Goal: Transaction & Acquisition: Purchase product/service

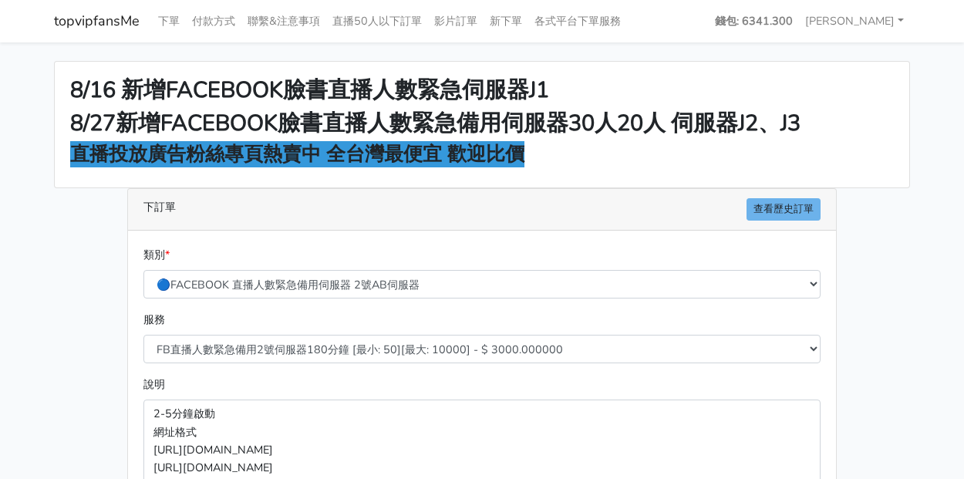
select select "577"
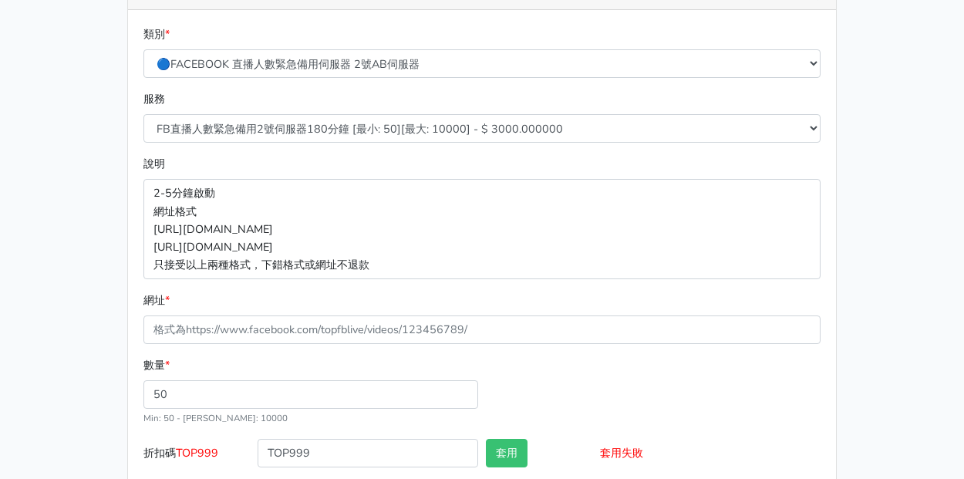
scroll to position [306, 0]
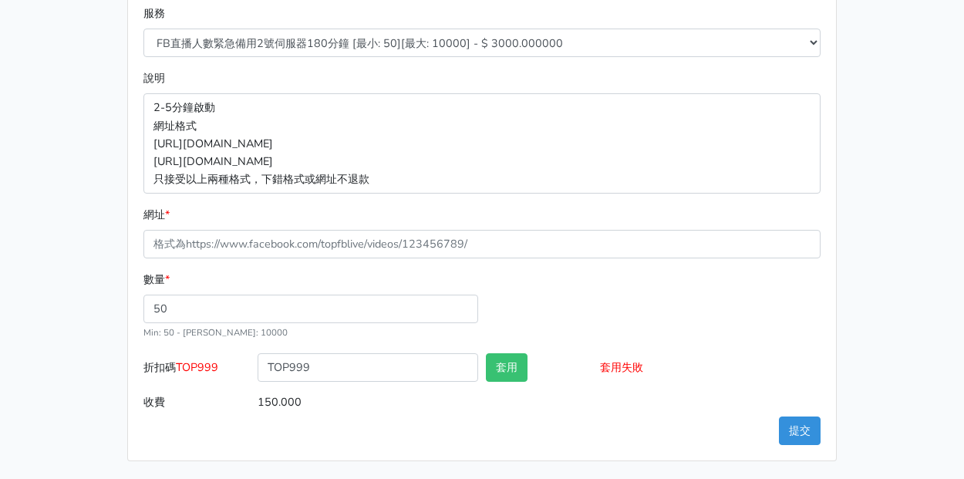
drag, startPoint x: 645, startPoint y: 191, endPoint x: 622, endPoint y: 179, distance: 25.9
click at [645, 191] on p "2-5分鐘啟動 網址格式 [URL][DOMAIN_NAME] [URL][DOMAIN_NAME] 只接受以上兩種格式，下錯格式或網址不退款" at bounding box center [481, 143] width 677 height 100
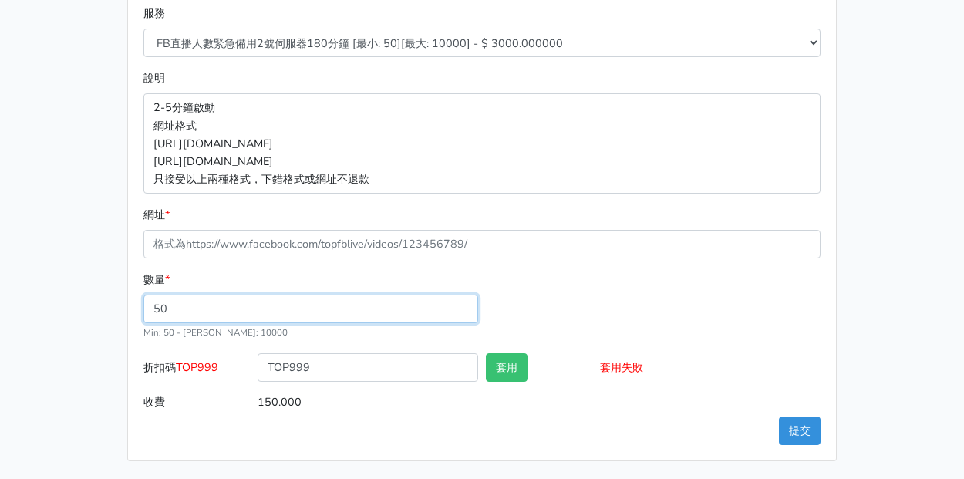
drag, startPoint x: 742, startPoint y: 302, endPoint x: 689, endPoint y: 228, distance: 91.2
click at [741, 300] on div "數量 * 50 Min: 50 - [PERSON_NAME]: 10000" at bounding box center [482, 312] width 685 height 83
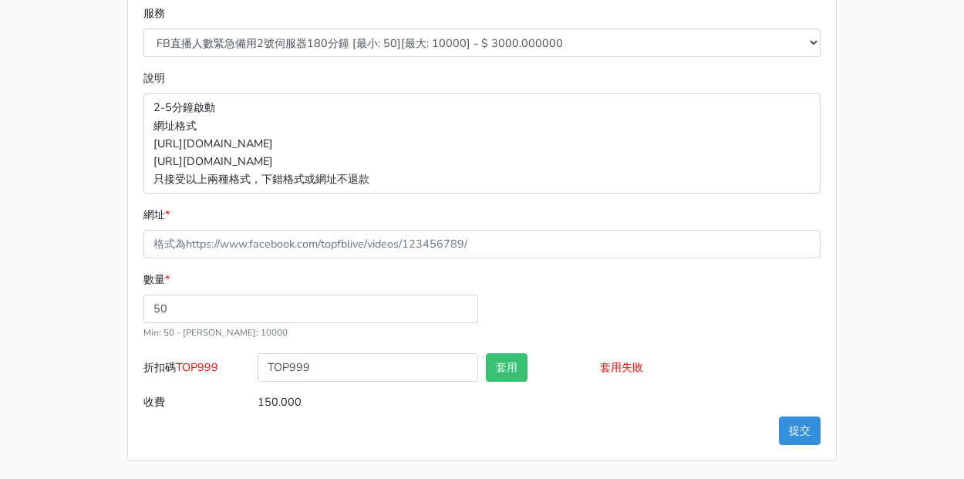
drag, startPoint x: 357, startPoint y: 262, endPoint x: 354, endPoint y: 248, distance: 13.5
click at [356, 262] on form "類別 * 🔵FACEBOOK 直播人數緊急備用伺服器 2號AB伺服器 🔵FACEBOOK 網軍專用貼文留言 安全保密 🔵9/30 FACEBOOK 直播人數緩…" at bounding box center [481, 178] width 677 height 477
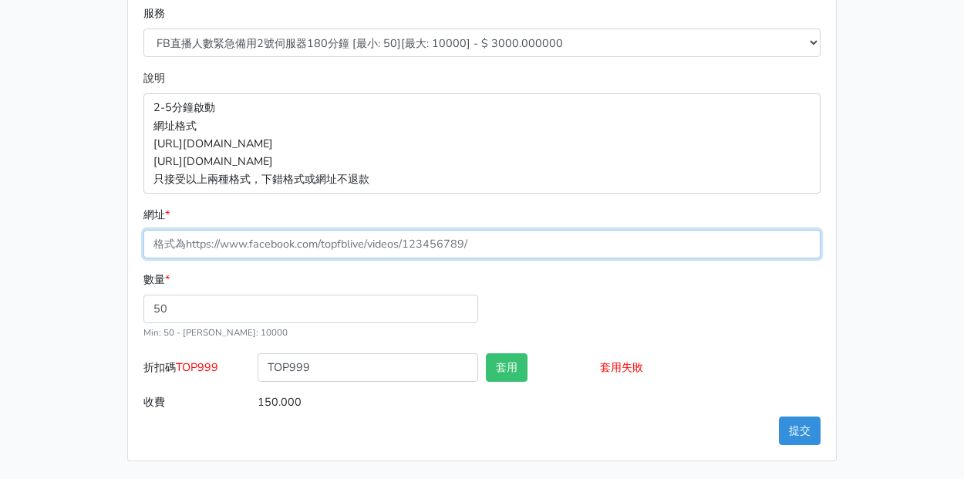
click at [354, 248] on input "網址 *" at bounding box center [481, 244] width 677 height 29
paste input "[URL][DOMAIN_NAME]"
type input "[URL][DOMAIN_NAME]"
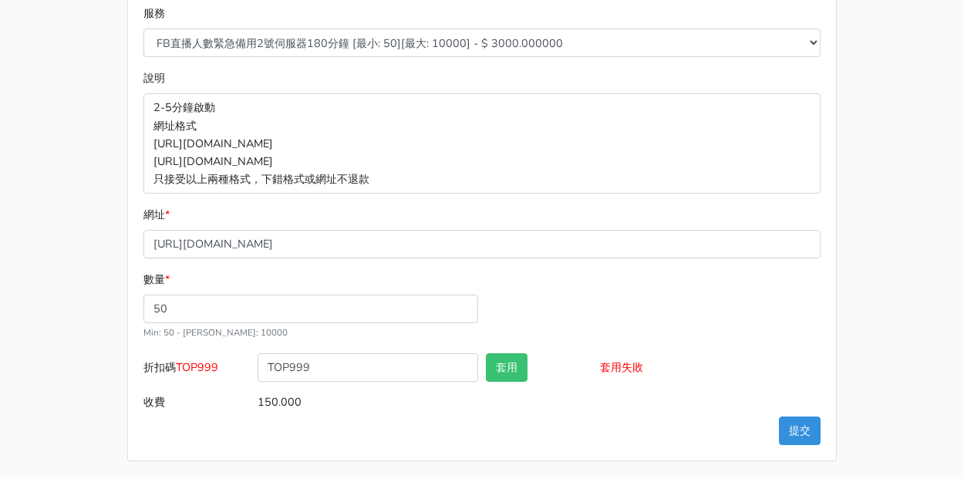
click at [72, 213] on div "8/16 新增FACEBOOK臉書直播人數緊急伺服器J1 8/27新增FACEBOOK臉書直播人數緊急備用伺服器30人20人 伺服器J2、J3 直播投放廣告粉…" at bounding box center [481, 108] width 879 height 707
click at [788, 437] on button "提交" at bounding box center [800, 431] width 42 height 29
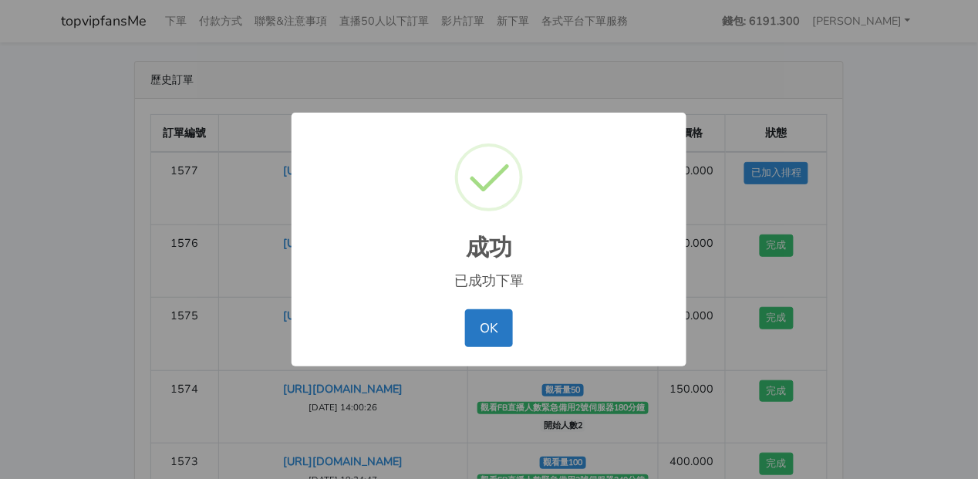
click at [465, 309] on button "OK" at bounding box center [488, 327] width 47 height 37
